Goal: Task Accomplishment & Management: Use online tool/utility

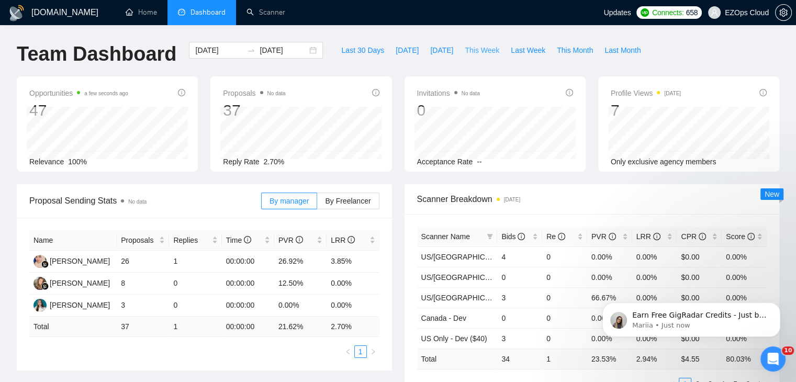
click at [467, 47] on span "This Week" at bounding box center [482, 50] width 35 height 12
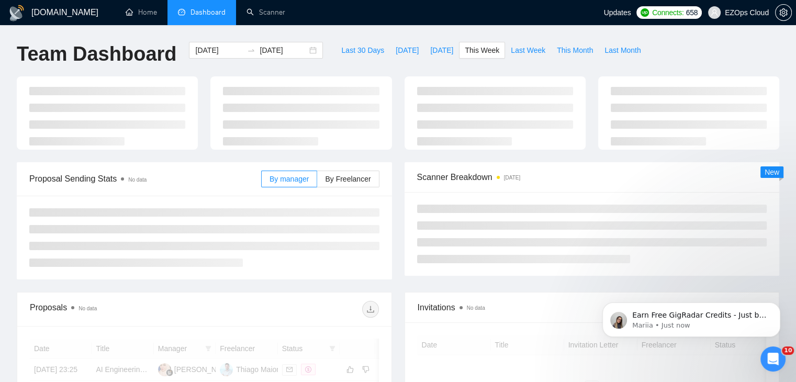
type input "2025-08-11"
type input "2025-08-17"
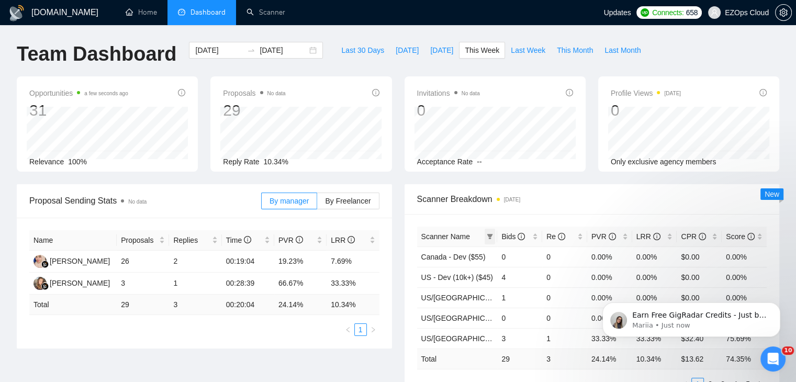
click at [490, 236] on icon "filter" at bounding box center [490, 236] width 6 height 5
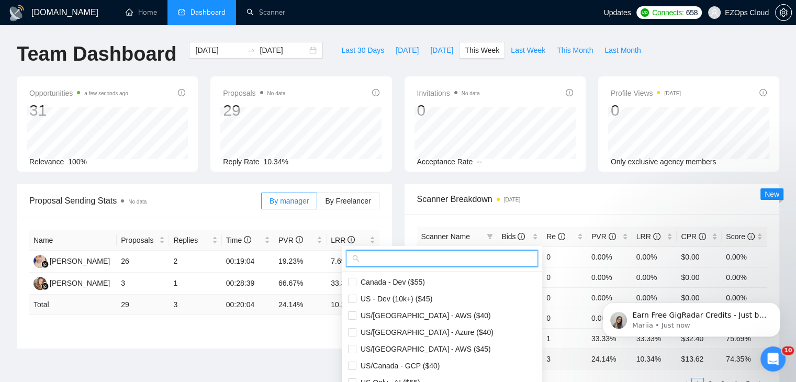
click at [460, 254] on input "text" at bounding box center [447, 259] width 170 height 12
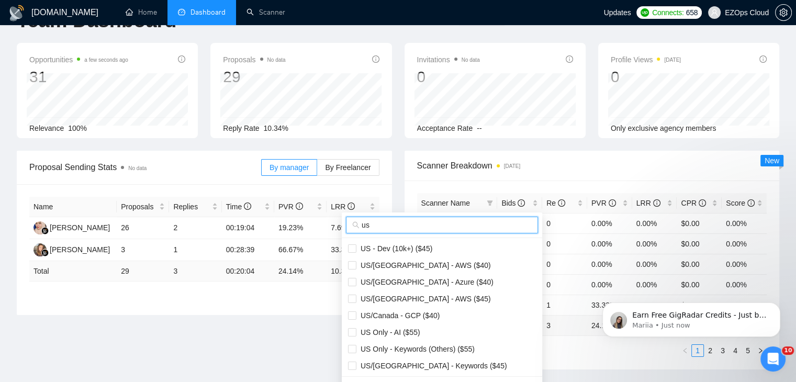
scroll to position [52, 0]
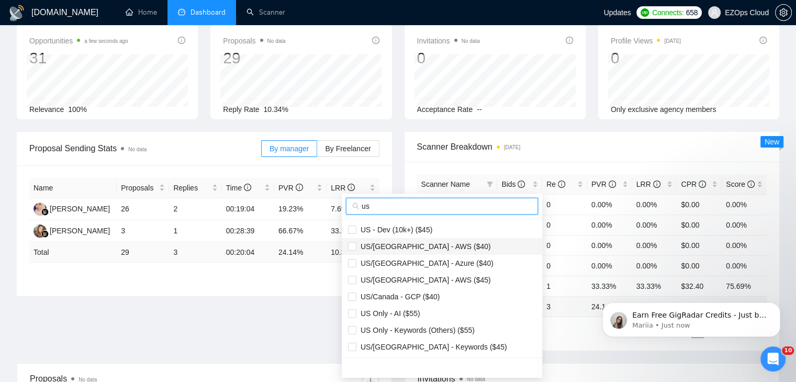
type input "us"
click at [447, 243] on span "US/[GEOGRAPHIC_DATA] - AWS ($40)" at bounding box center [442, 247] width 188 height 12
checkbox input "true"
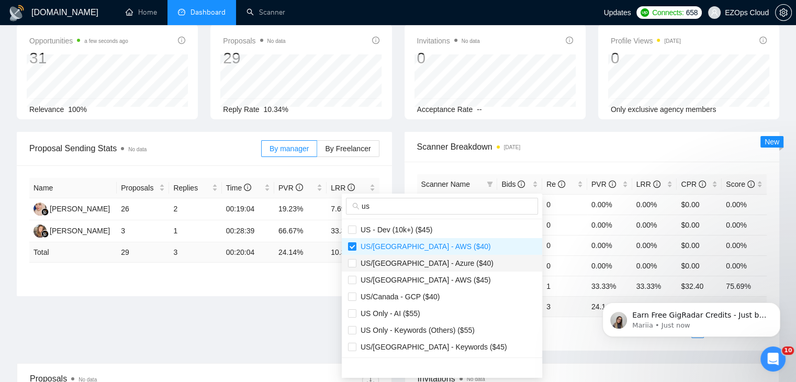
click at [440, 259] on span "US/[GEOGRAPHIC_DATA] - Azure ($40)" at bounding box center [424, 263] width 137 height 8
checkbox input "true"
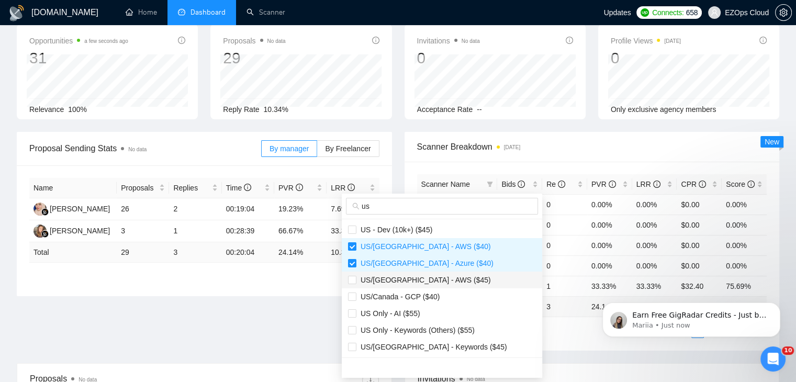
click at [433, 279] on span "US/[GEOGRAPHIC_DATA] - AWS ($45)" at bounding box center [423, 280] width 134 height 8
checkbox input "true"
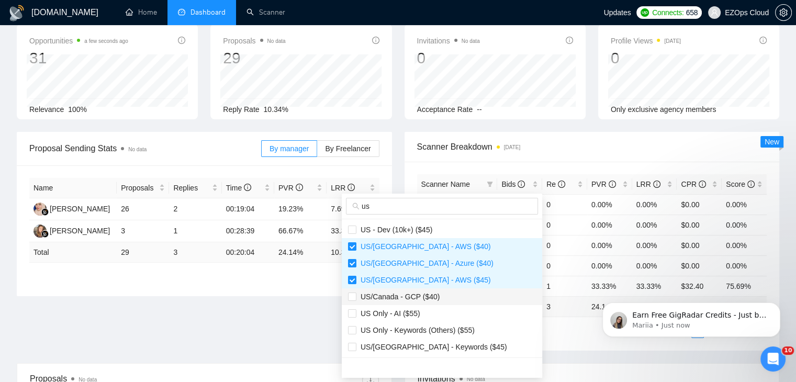
click at [429, 297] on span "US/Canada - GCP ($40)" at bounding box center [397, 296] width 83 height 8
checkbox input "true"
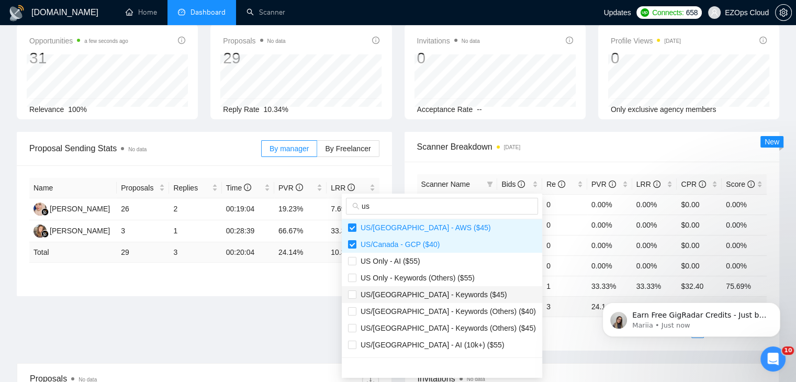
click at [432, 291] on span "US/[GEOGRAPHIC_DATA] - Keywords ($45)" at bounding box center [431, 294] width 151 height 8
checkbox input "true"
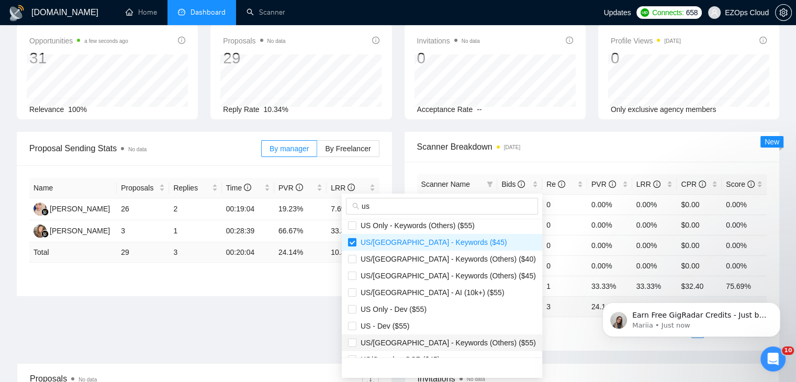
scroll to position [157, 0]
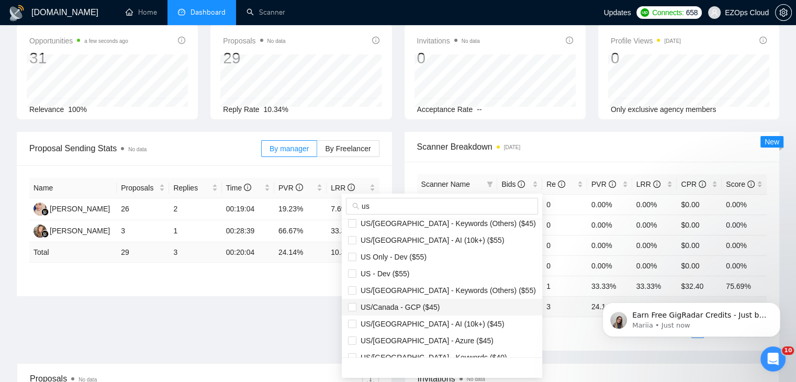
click at [420, 308] on span "US/Canada - GCP ($45)" at bounding box center [397, 307] width 83 height 8
checkbox input "true"
click at [430, 337] on span "US/[GEOGRAPHIC_DATA] - Azure ($45)" at bounding box center [424, 340] width 137 height 8
checkbox input "true"
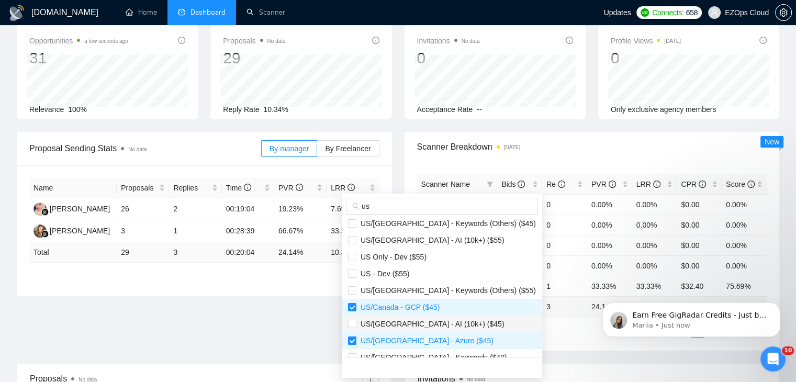
scroll to position [167, 0]
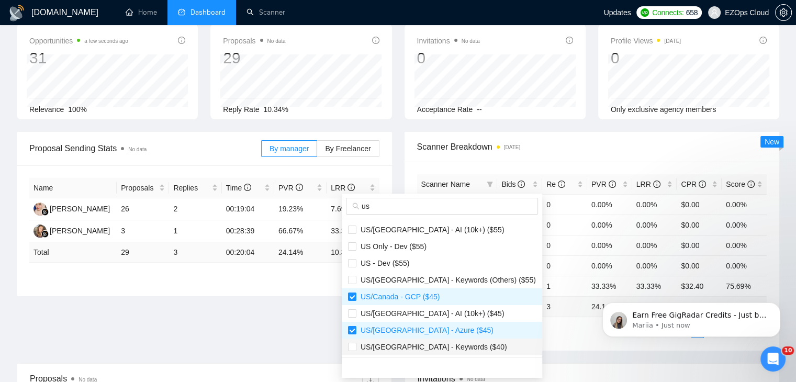
click at [457, 347] on span "US/[GEOGRAPHIC_DATA] - Keywords ($40)" at bounding box center [442, 347] width 188 height 12
checkbox input "true"
click at [520, 332] on ul "1 2 3 4 5" at bounding box center [592, 331] width 350 height 13
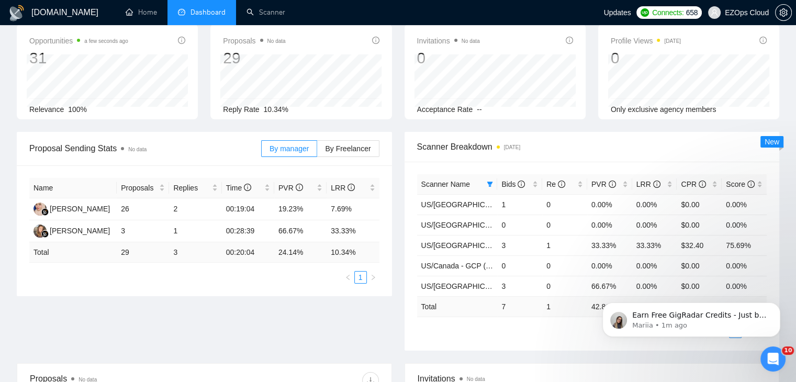
scroll to position [0, 0]
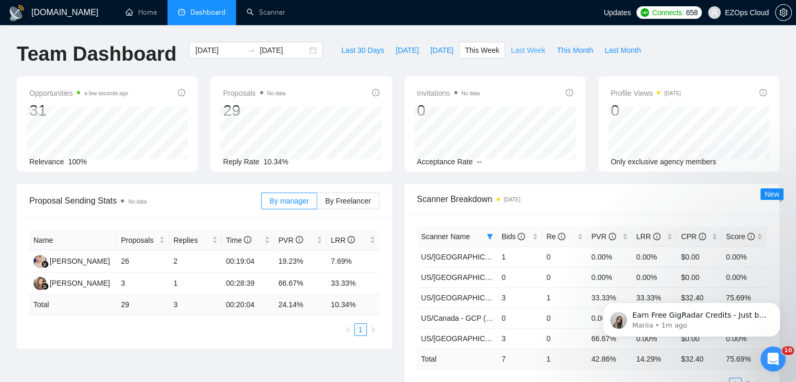
click at [524, 49] on span "Last Week" at bounding box center [528, 50] width 35 height 12
type input "2025-08-04"
type input "2025-08-10"
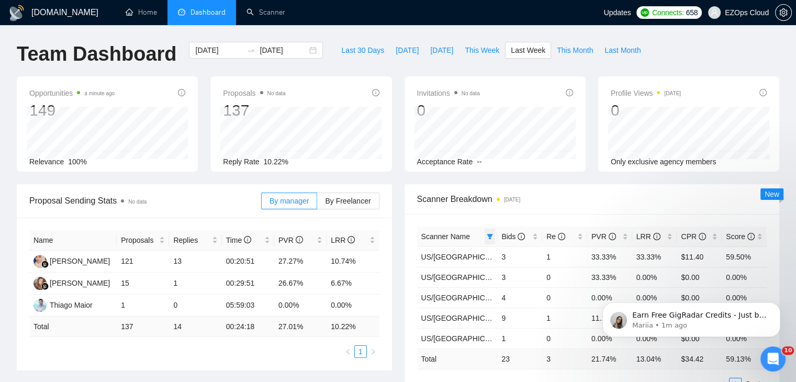
click at [491, 232] on span at bounding box center [490, 237] width 10 height 16
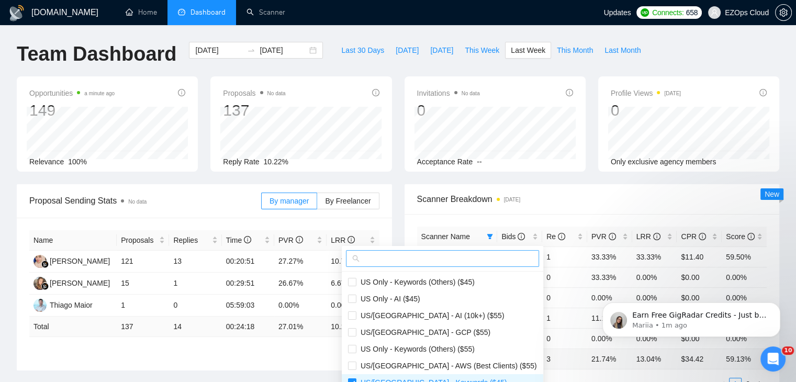
click at [454, 250] on span at bounding box center [442, 258] width 193 height 17
click at [458, 254] on input "text" at bounding box center [447, 259] width 171 height 12
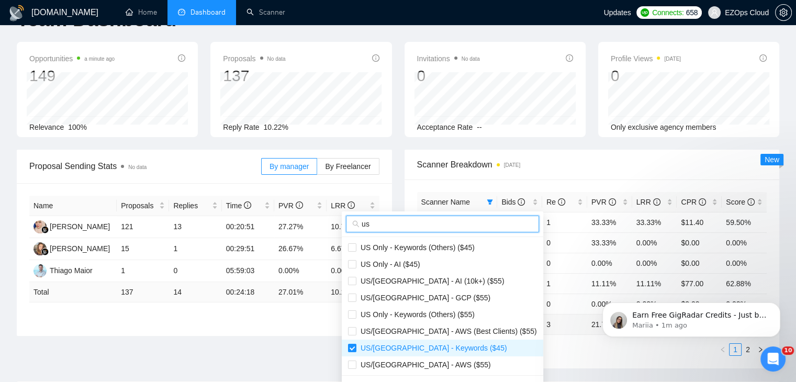
scroll to position [52, 0]
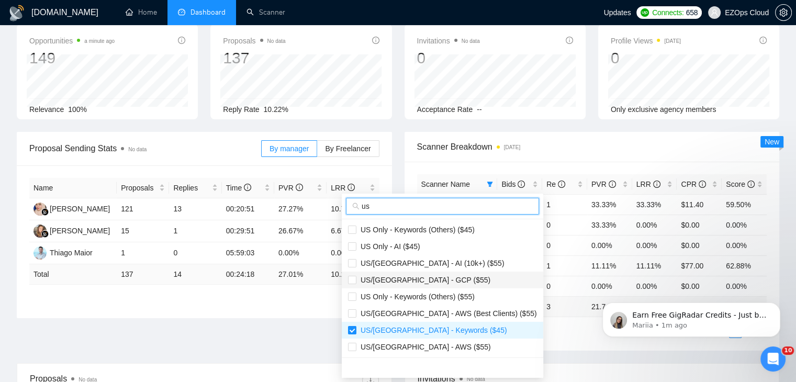
type input "us"
click at [421, 276] on span "US/[GEOGRAPHIC_DATA] - GCP ($55)" at bounding box center [423, 280] width 134 height 8
checkbox input "true"
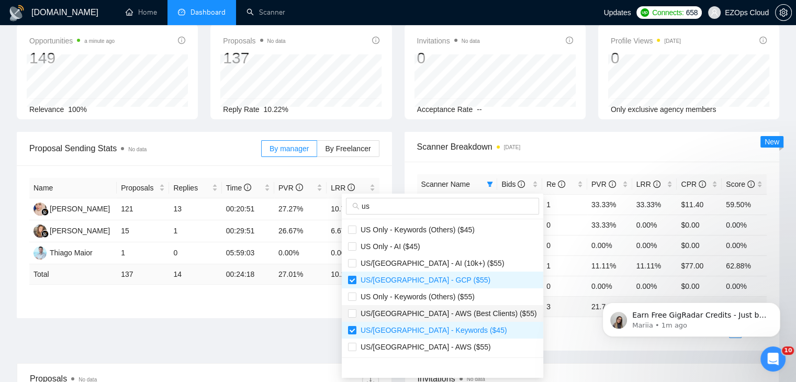
click at [441, 307] on li "US/[GEOGRAPHIC_DATA] - AWS (Best Clients) ($55)" at bounding box center [442, 313] width 201 height 17
checkbox input "true"
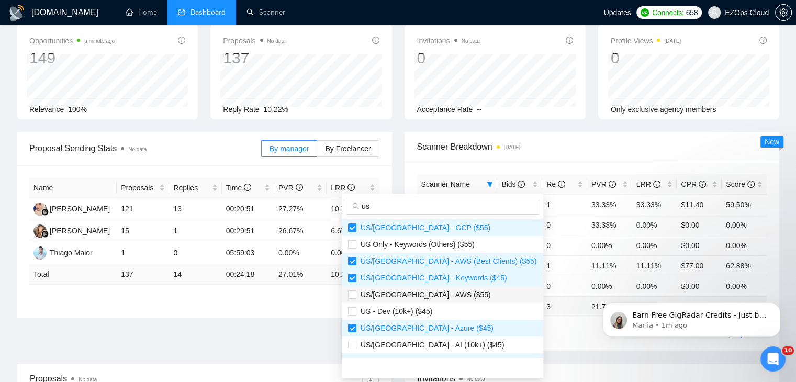
click at [429, 295] on span "US/[GEOGRAPHIC_DATA] - AWS ($55)" at bounding box center [423, 294] width 134 height 8
checkbox input "true"
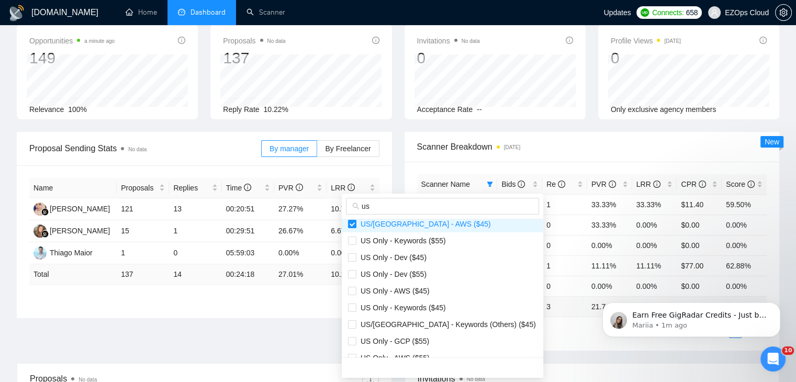
scroll to position [209, 0]
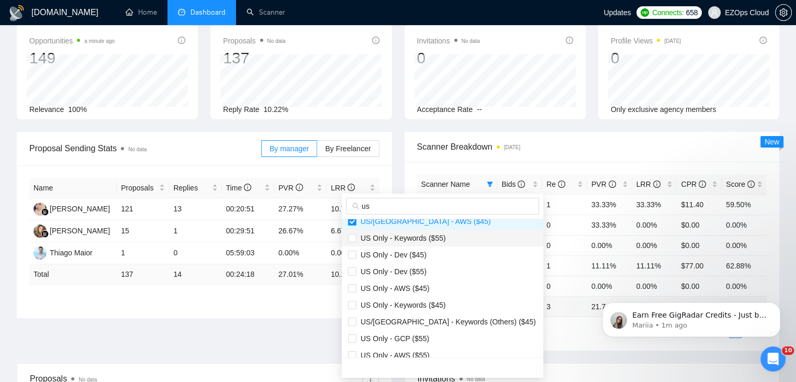
click at [431, 235] on span "US Only - Keywords ($55)" at bounding box center [400, 238] width 89 height 8
checkbox input "true"
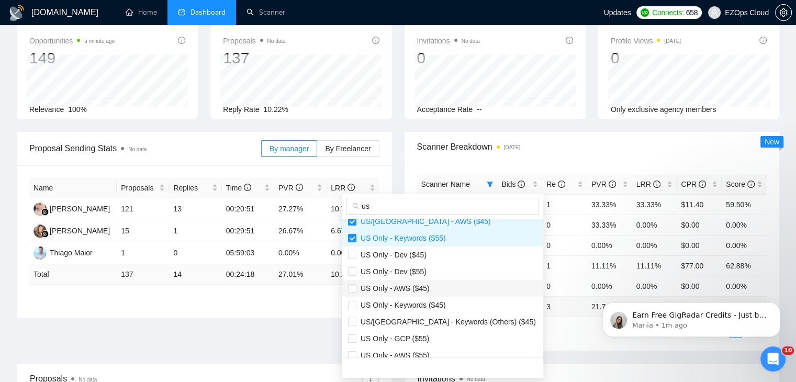
click at [434, 285] on span "US Only - AWS ($45)" at bounding box center [442, 289] width 189 height 12
checkbox input "true"
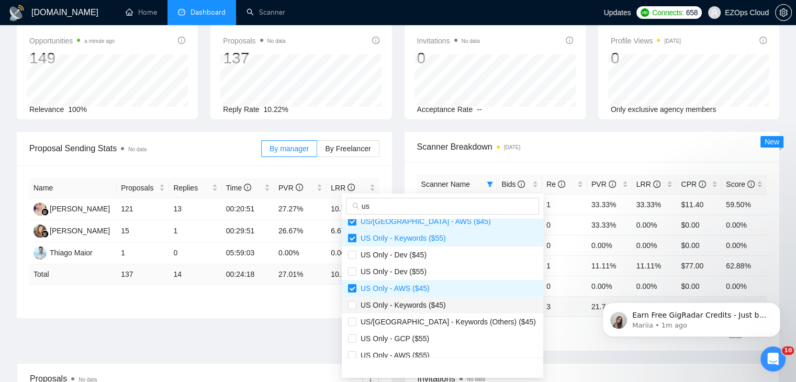
click at [438, 301] on span "US Only - Keywords ($45)" at bounding box center [400, 305] width 89 height 8
checkbox input "true"
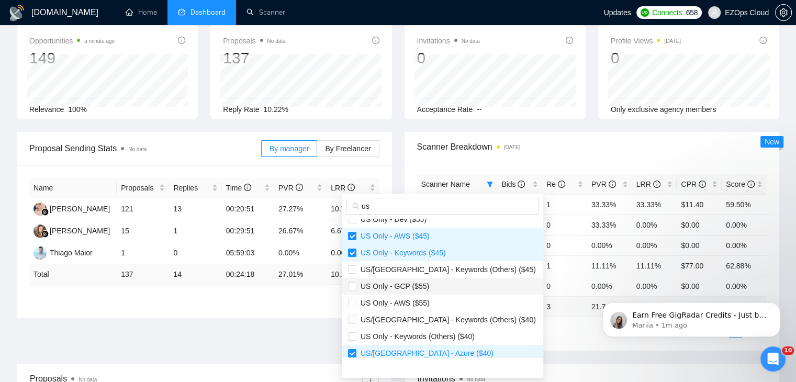
click at [427, 290] on span "US Only - GCP ($55)" at bounding box center [442, 286] width 189 height 12
checkbox input "true"
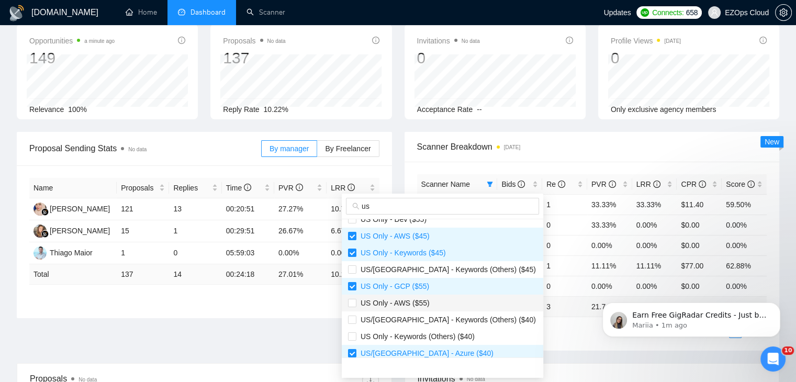
click at [433, 300] on span "US Only - AWS ($55)" at bounding box center [442, 303] width 189 height 12
checkbox input "true"
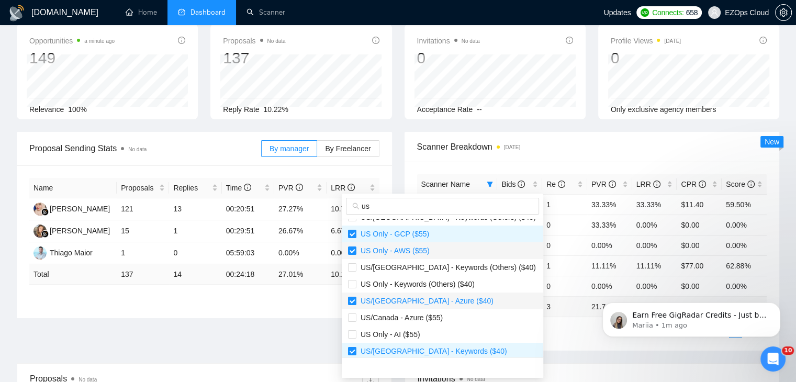
scroll to position [366, 0]
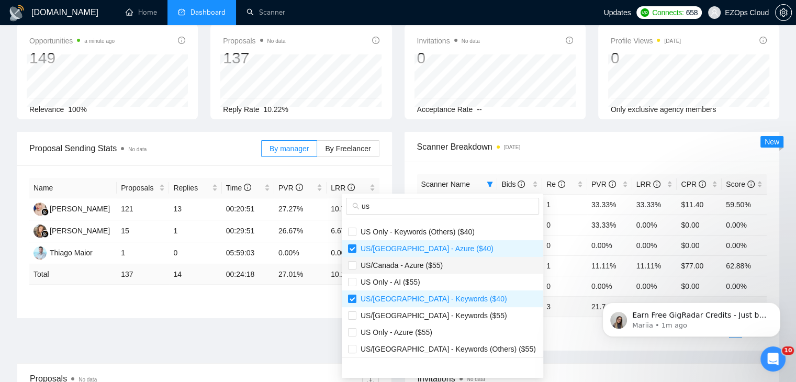
click at [416, 269] on span "US/Canada - Azure ($55)" at bounding box center [442, 266] width 189 height 12
checkbox input "true"
click at [446, 313] on span "US/[GEOGRAPHIC_DATA] - Keywords ($55)" at bounding box center [431, 315] width 151 height 8
checkbox input "true"
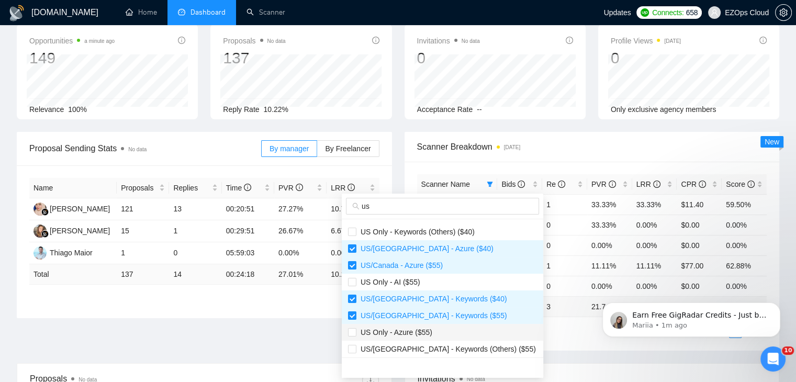
click at [444, 328] on span "US Only - Azure ($55)" at bounding box center [442, 333] width 189 height 12
checkbox input "true"
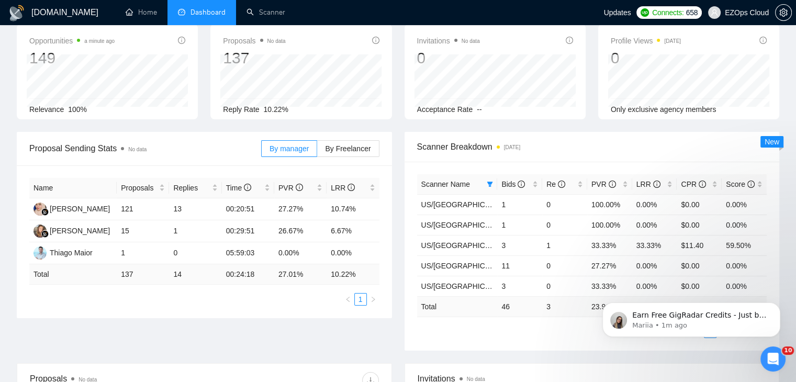
click at [521, 334] on ul "1 2 3 4" at bounding box center [592, 331] width 350 height 13
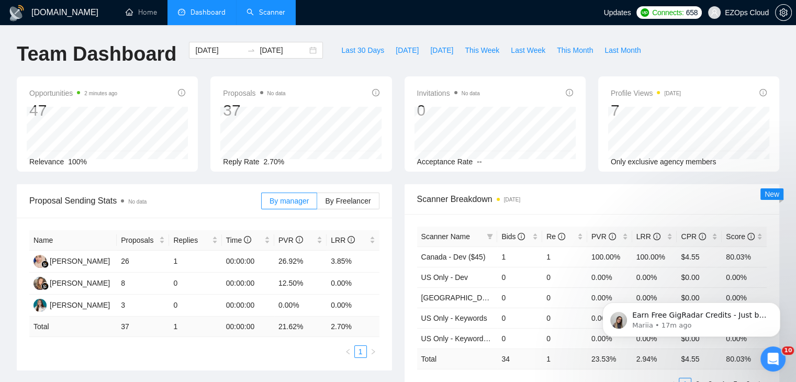
click at [276, 11] on link "Scanner" at bounding box center [265, 12] width 39 height 9
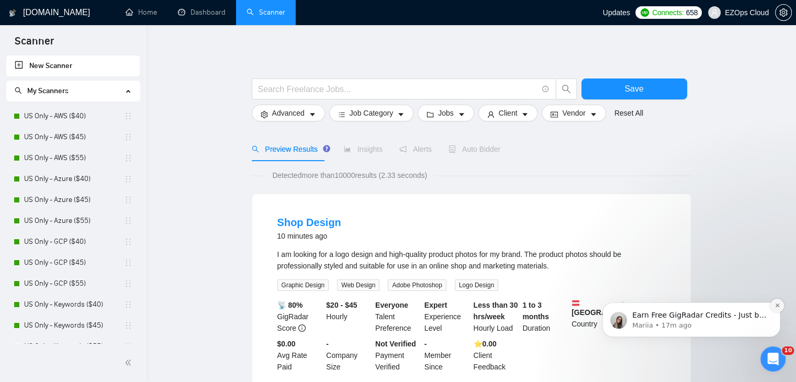
click at [775, 307] on icon "Dismiss notification" at bounding box center [777, 305] width 6 height 6
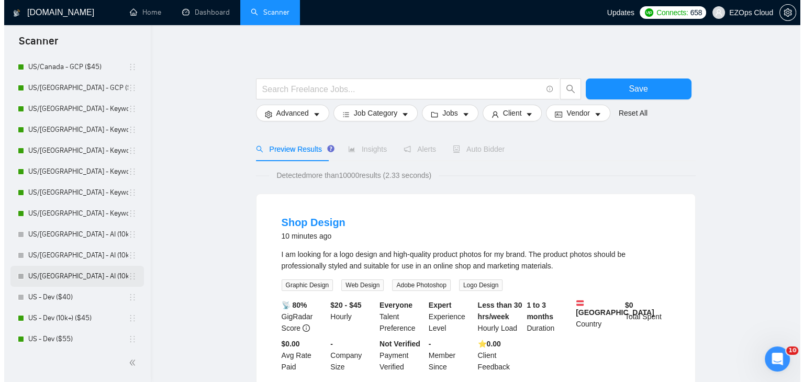
scroll to position [631, 0]
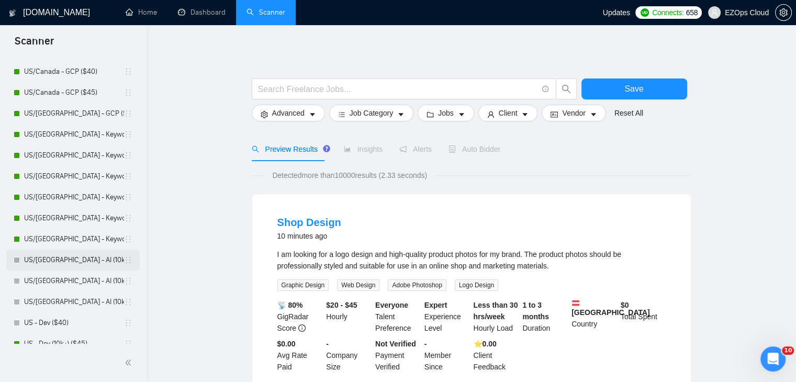
click at [82, 258] on link "US/[GEOGRAPHIC_DATA] - AI (10k+) ($40)" at bounding box center [74, 260] width 100 height 21
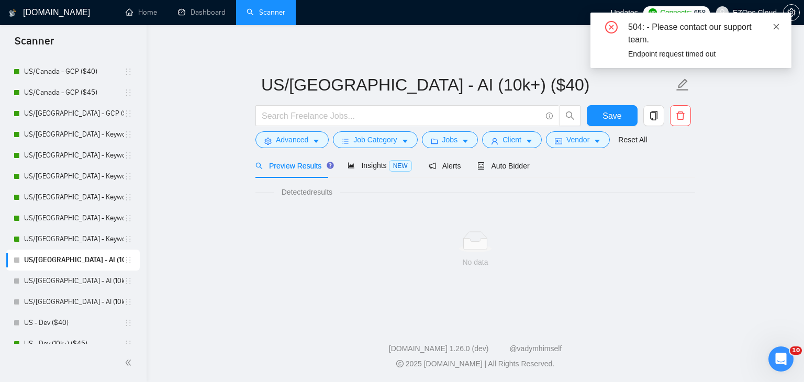
click at [773, 28] on icon "close" at bounding box center [775, 26] width 7 height 7
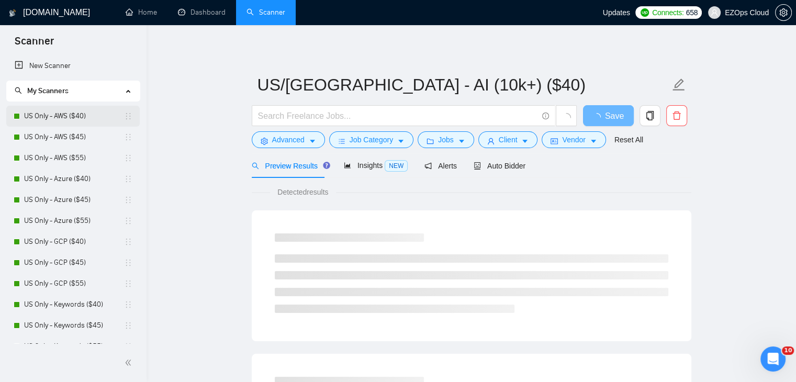
click at [59, 111] on link "US Only - AWS ($40)" at bounding box center [74, 116] width 100 height 21
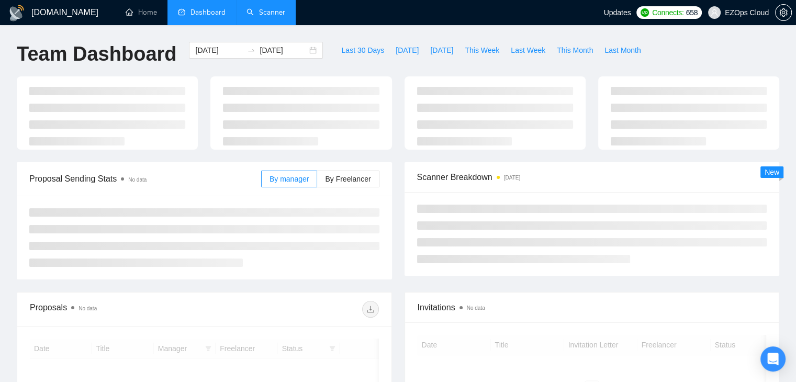
click at [270, 17] on link "Scanner" at bounding box center [265, 12] width 39 height 9
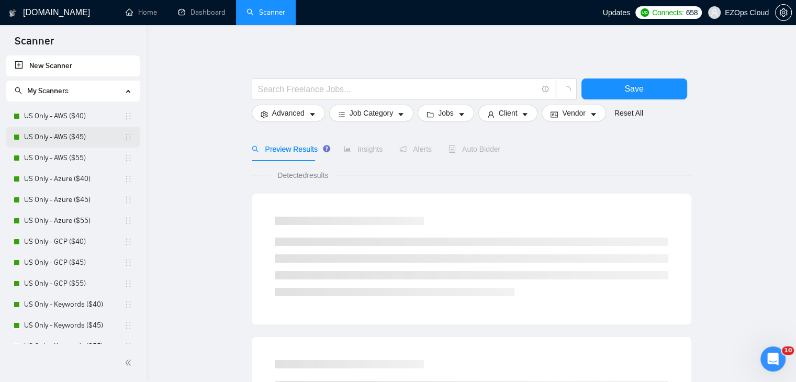
click at [58, 141] on link "US Only - AWS ($45)" at bounding box center [74, 137] width 100 height 21
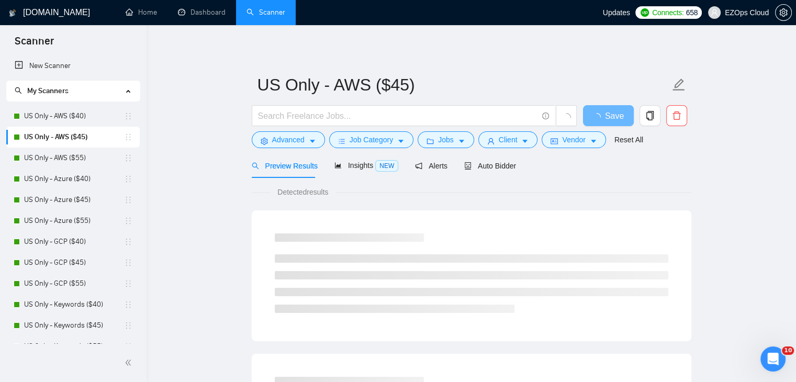
click at [486, 151] on form "US Only - AWS ($45) Save Advanced Job Category Jobs Client Vendor Reset All" at bounding box center [472, 110] width 440 height 85
click at [490, 167] on span "Auto Bidder" at bounding box center [490, 166] width 52 height 8
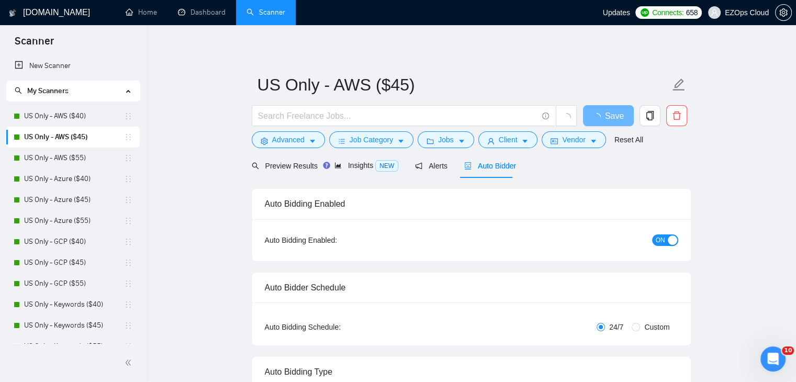
checkbox input "true"
click at [291, 166] on span "Preview Results" at bounding box center [289, 166] width 75 height 8
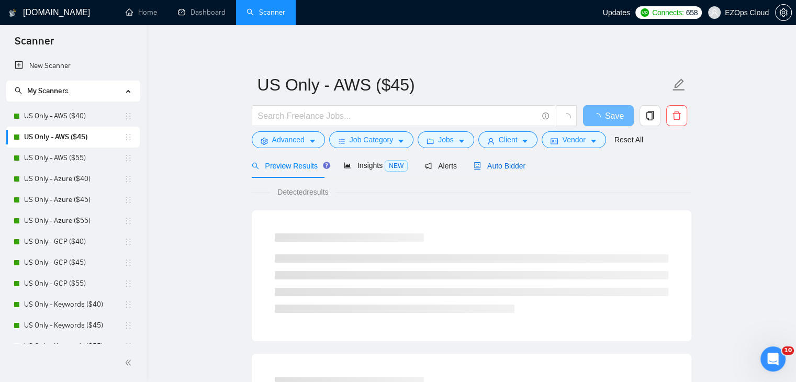
click at [504, 166] on span "Auto Bidder" at bounding box center [500, 166] width 52 height 8
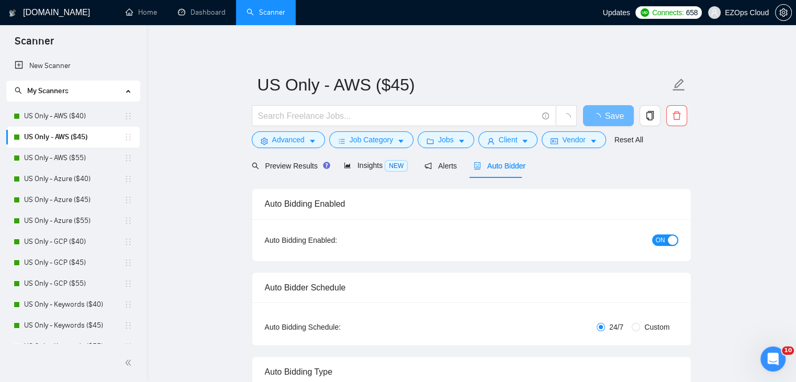
checkbox input "true"
click at [427, 163] on span "Alerts" at bounding box center [431, 166] width 32 height 8
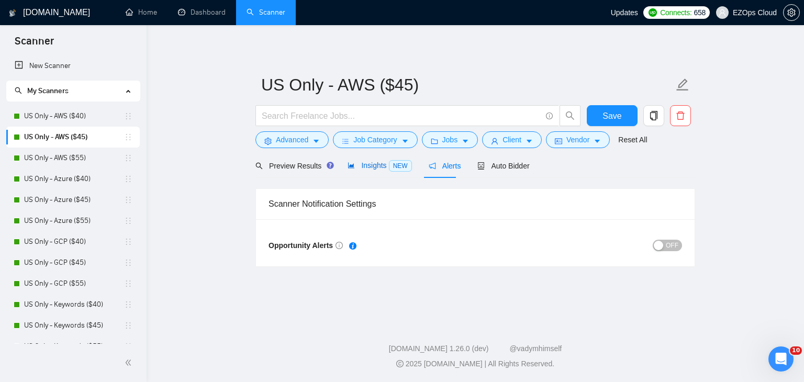
click at [363, 169] on span "Insights NEW" at bounding box center [379, 165] width 64 height 8
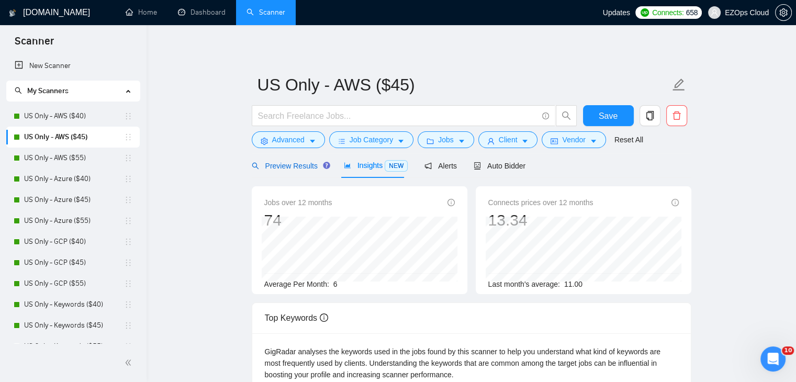
click at [285, 169] on span "Preview Results" at bounding box center [289, 166] width 75 height 8
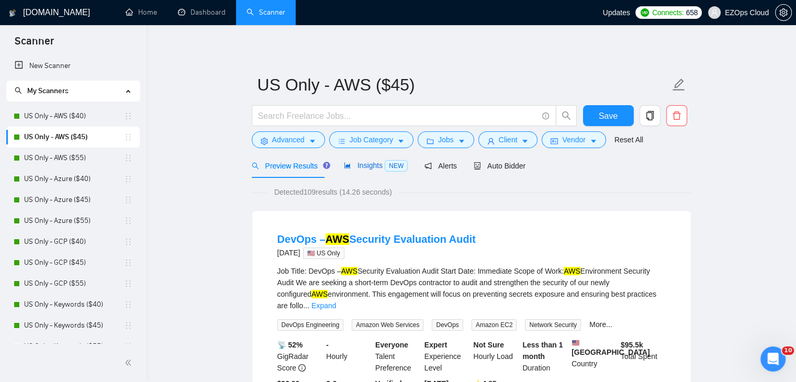
click at [364, 169] on span "Insights NEW" at bounding box center [376, 165] width 64 height 8
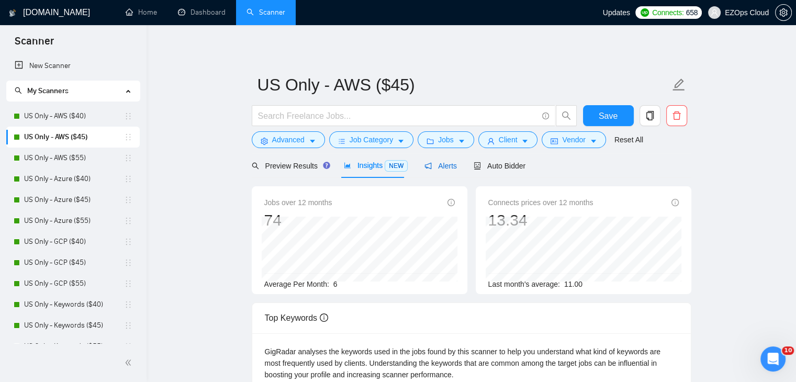
click at [444, 164] on span "Alerts" at bounding box center [440, 166] width 32 height 8
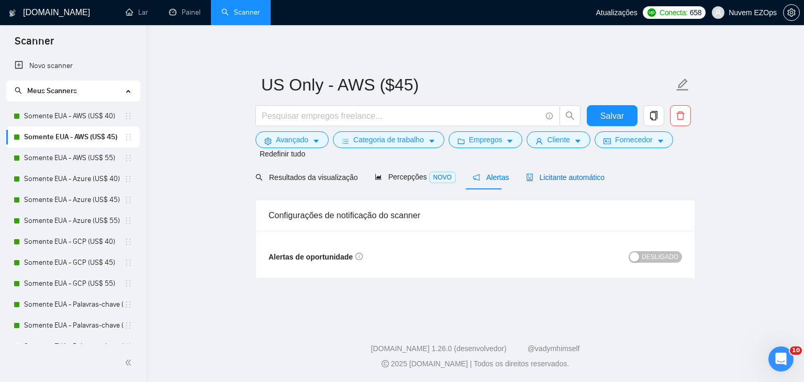
click at [547, 181] on font "Licitante automático" at bounding box center [571, 177] width 65 height 8
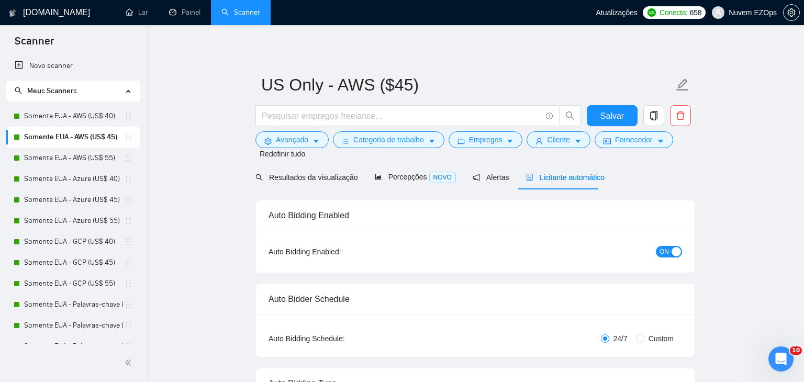
checkbox input "true"
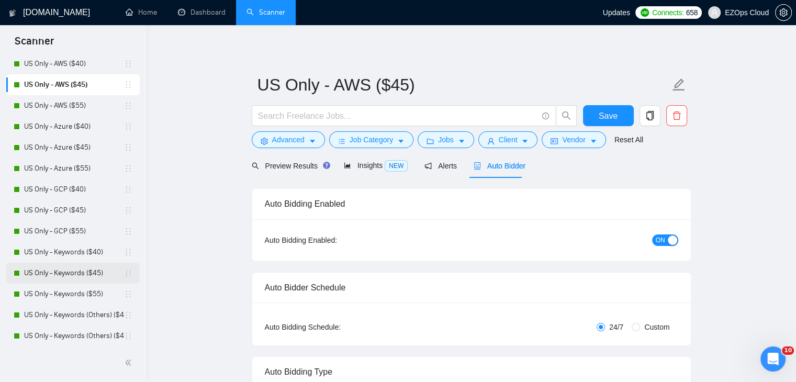
scroll to position [157, 0]
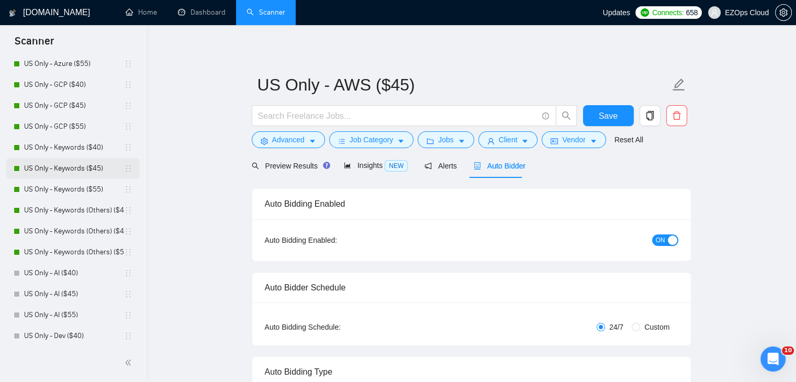
click at [78, 274] on link "US Only - AI ($40)" at bounding box center [74, 273] width 100 height 21
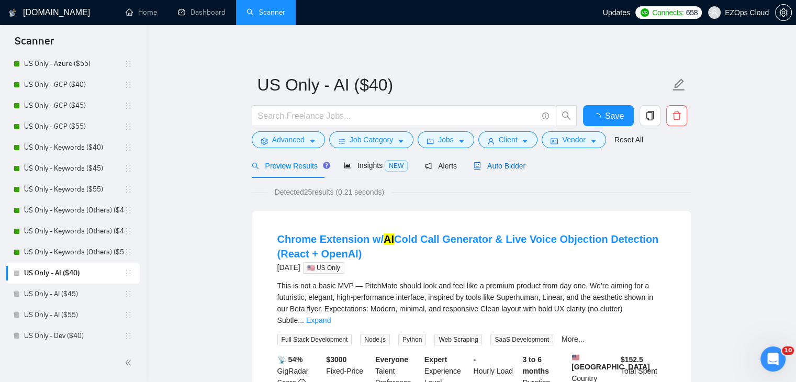
click at [502, 165] on span "Auto Bidder" at bounding box center [500, 166] width 52 height 8
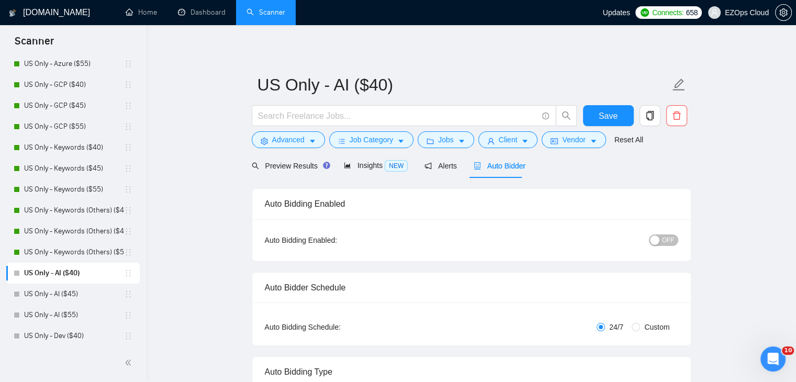
checkbox input "true"
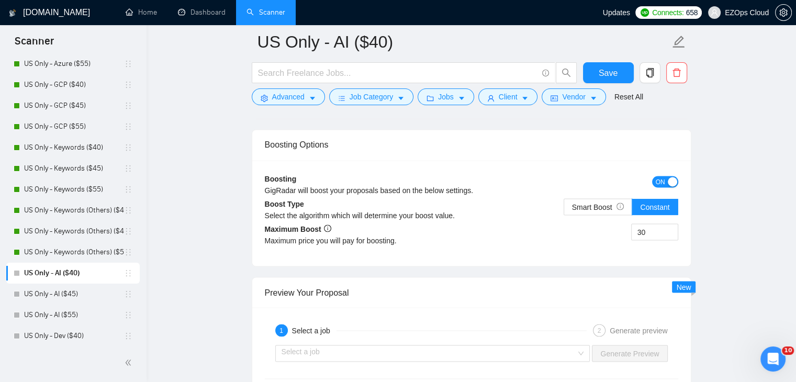
scroll to position [1831, 0]
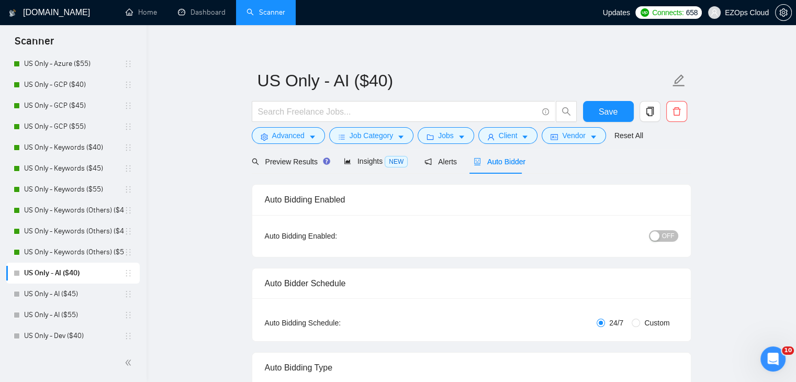
scroll to position [0, 0]
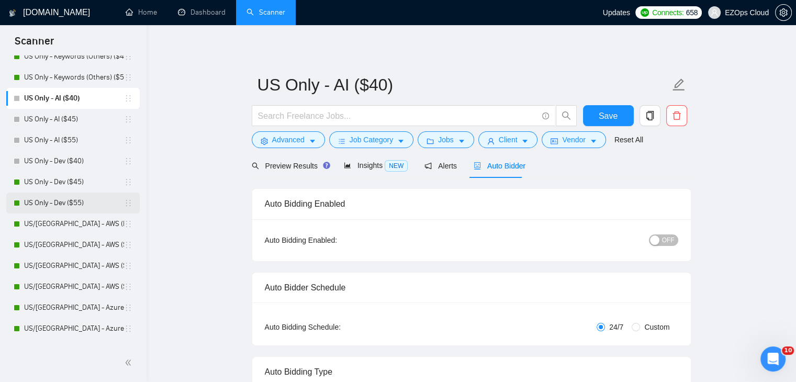
scroll to position [314, 0]
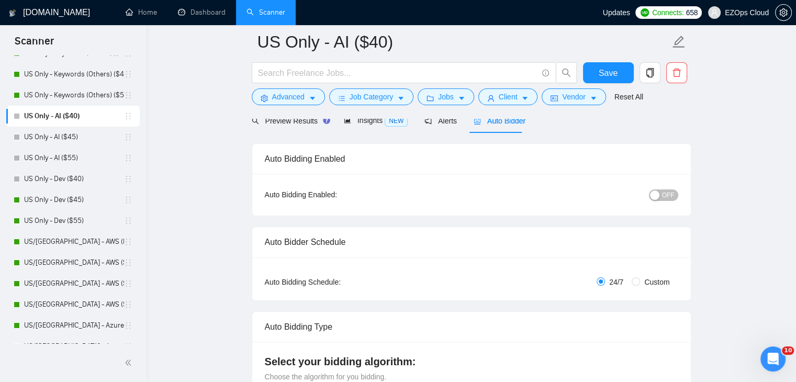
scroll to position [0, 0]
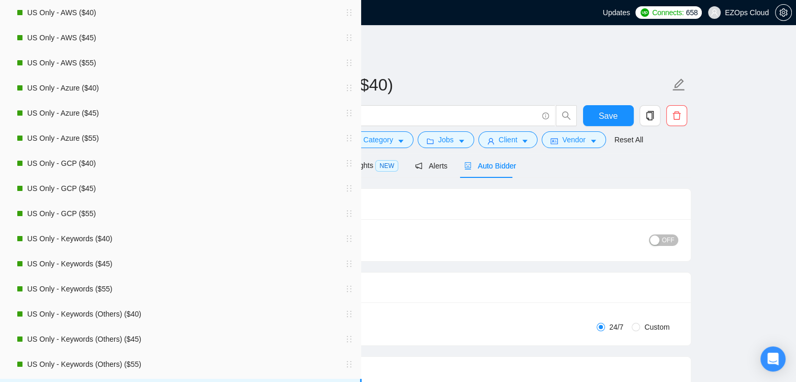
checkbox input "true"
